Goal: Download file/media

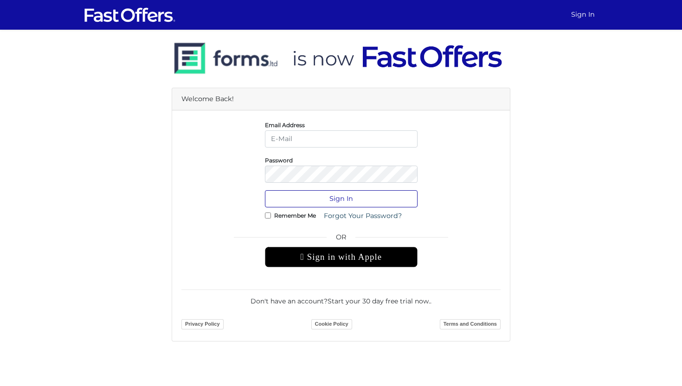
type input "[PERSON_NAME][EMAIL_ADDRESS][DOMAIN_NAME]"
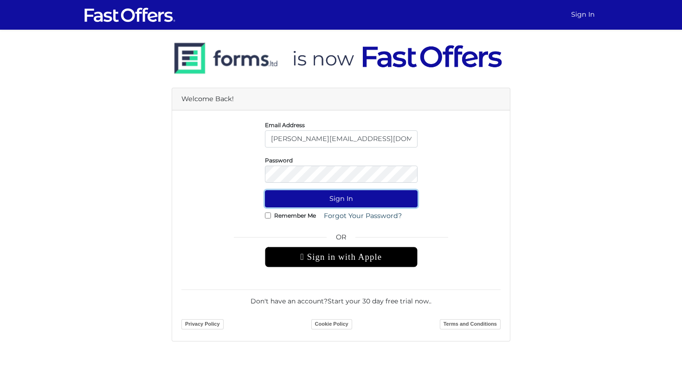
click at [305, 200] on button "Sign In" at bounding box center [341, 198] width 153 height 17
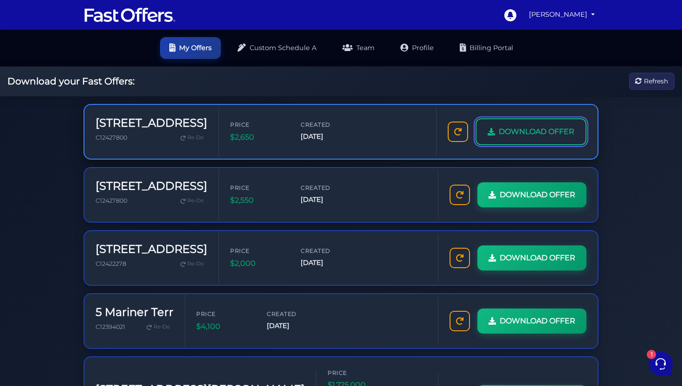
click at [538, 132] on span "DOWNLOAD OFFER" at bounding box center [537, 132] width 76 height 12
